Goal: Information Seeking & Learning: Learn about a topic

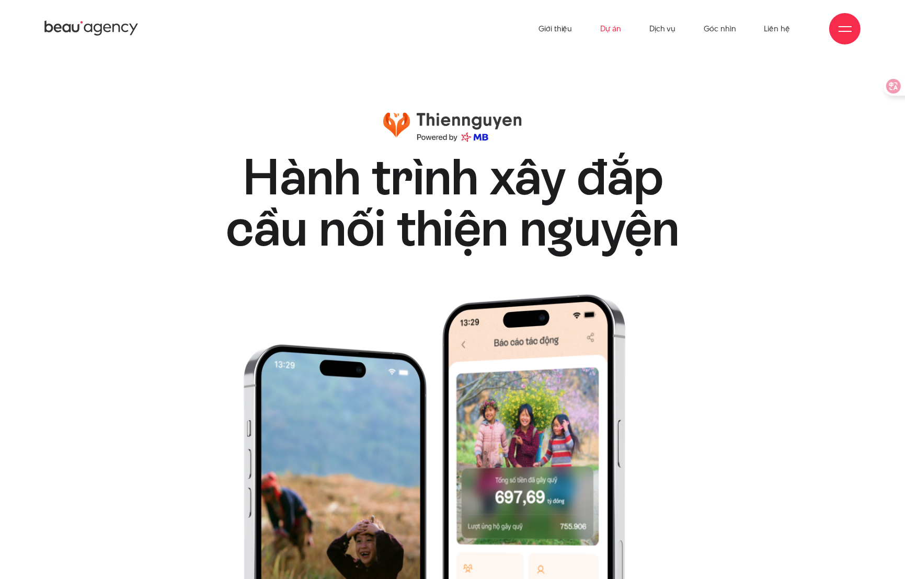
click at [610, 26] on link "Dự án" at bounding box center [610, 29] width 21 height 58
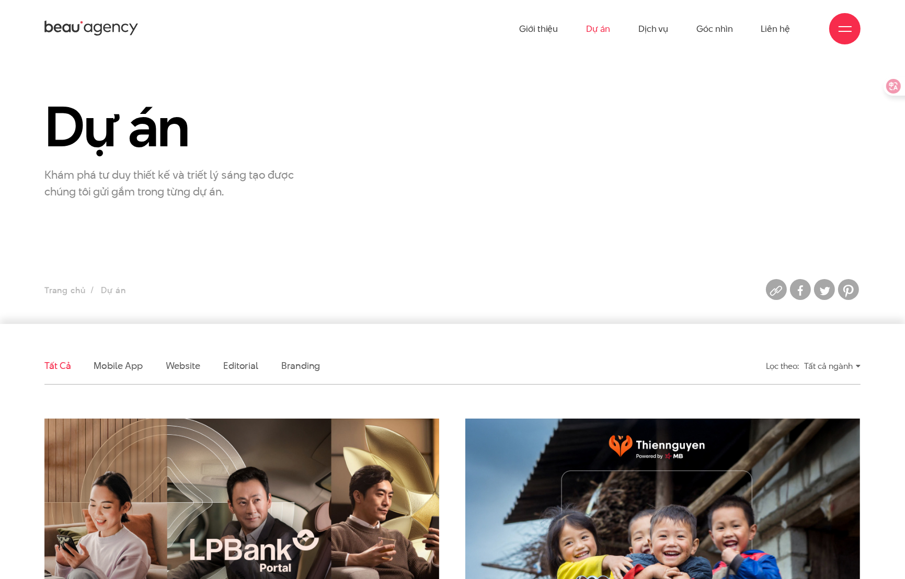
click at [402, 348] on ul "Tất cả Mobile app Website Editorial Branding" at bounding box center [346, 366] width 605 height 37
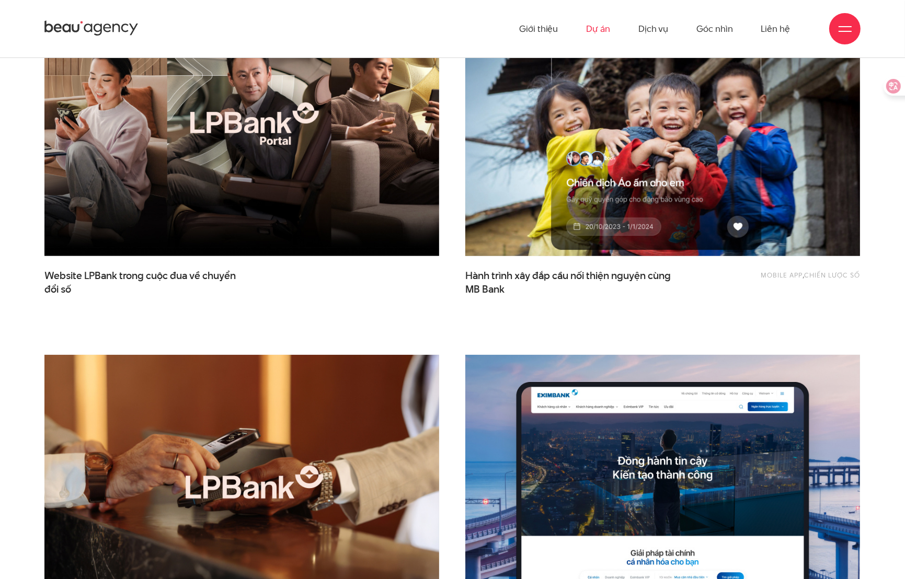
scroll to position [314, 0]
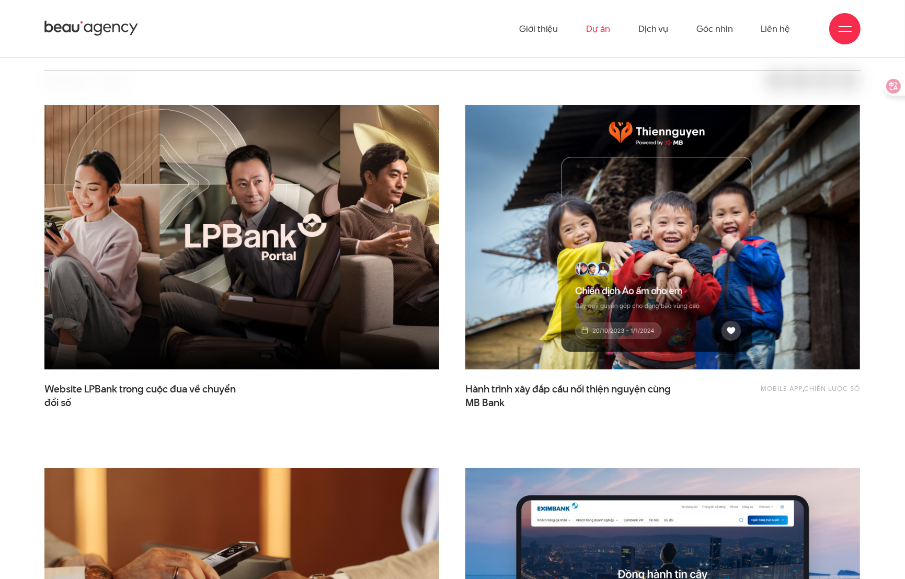
click at [307, 271] on img at bounding box center [242, 237] width 434 height 291
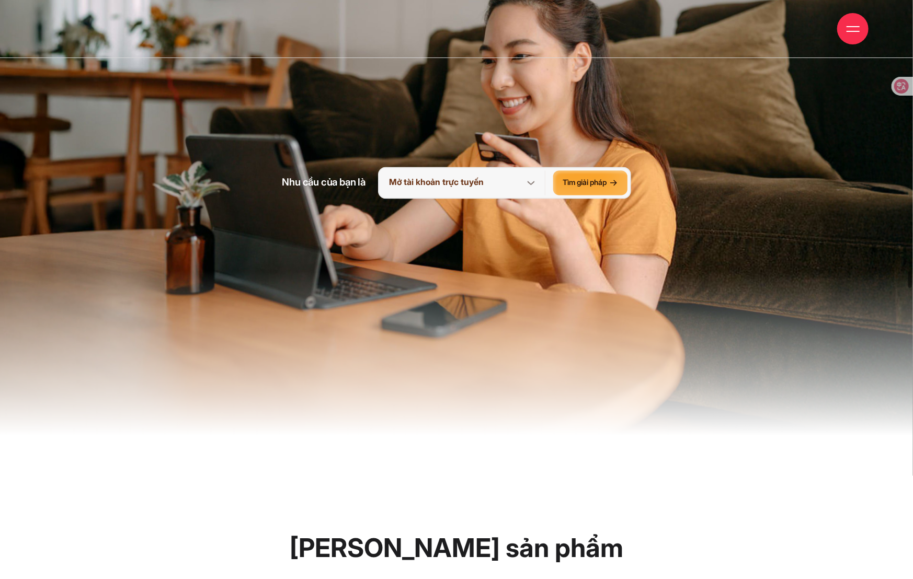
click at [535, 187] on icon at bounding box center [531, 183] width 13 height 13
click at [530, 184] on icon at bounding box center [530, 183] width 7 height 4
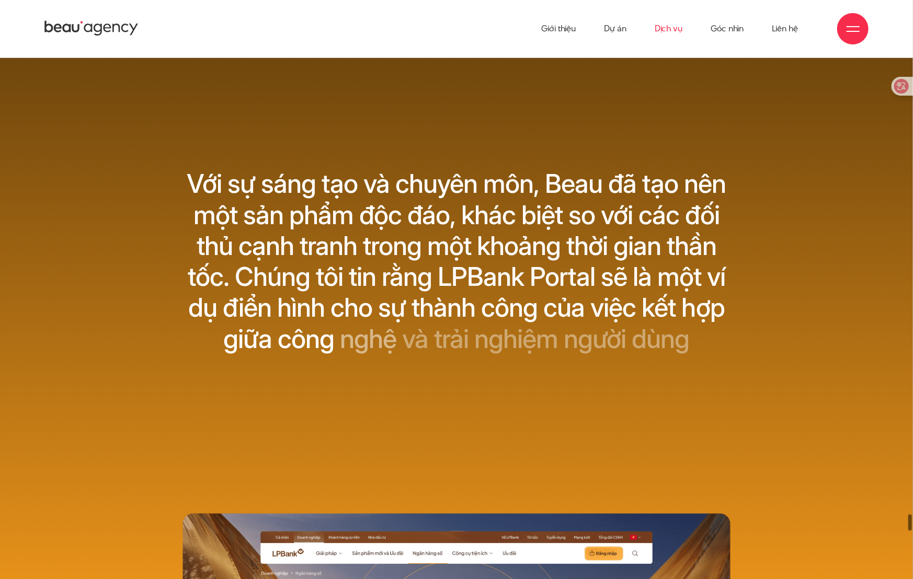
click at [671, 29] on link "Dịch vụ" at bounding box center [668, 29] width 28 height 58
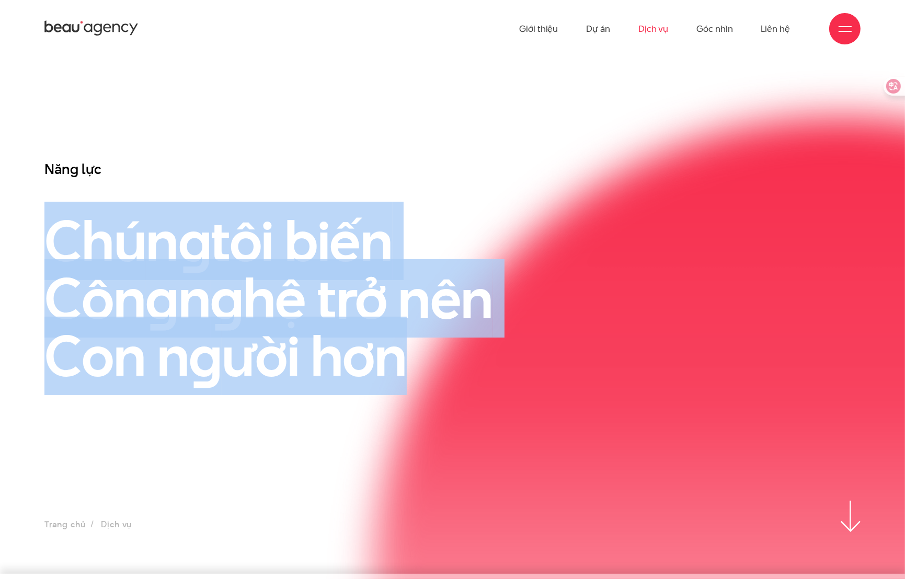
drag, startPoint x: 53, startPoint y: 237, endPoint x: 406, endPoint y: 364, distance: 375.0
click at [406, 364] on h1 "Chún g tôi biến Côn g n g hệ trở nên Con n g ười hơn" at bounding box center [346, 298] width 605 height 173
copy h1 "Chún g tôi biến Côn g n g hệ trở nên Con n g ười hơn"
click at [206, 411] on div "Năng lực Chún g tôi biến Côn g n g hệ trở nên Con n g ười hơn" at bounding box center [346, 330] width 631 height 341
click at [604, 31] on link "Dự án" at bounding box center [598, 29] width 24 height 58
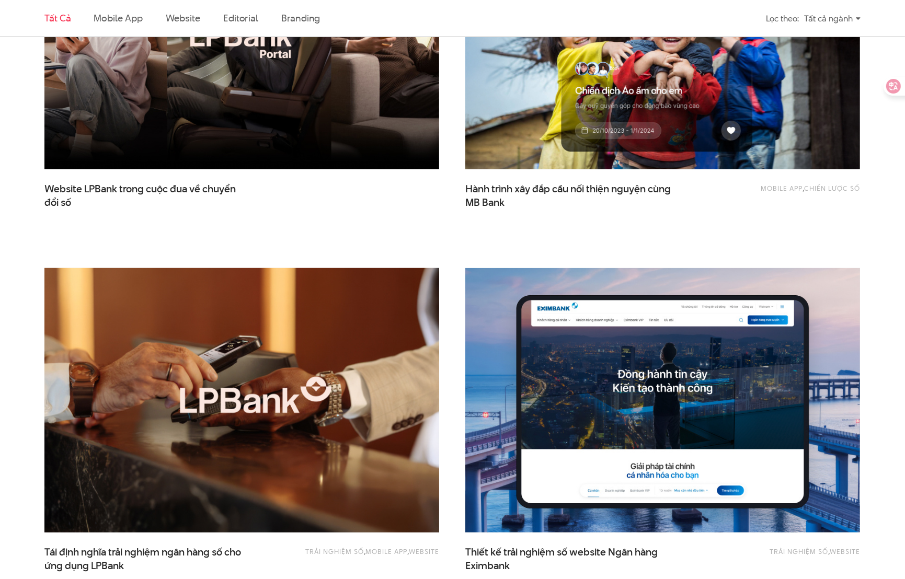
scroll to position [627, 0]
